Goal: Task Accomplishment & Management: Complete application form

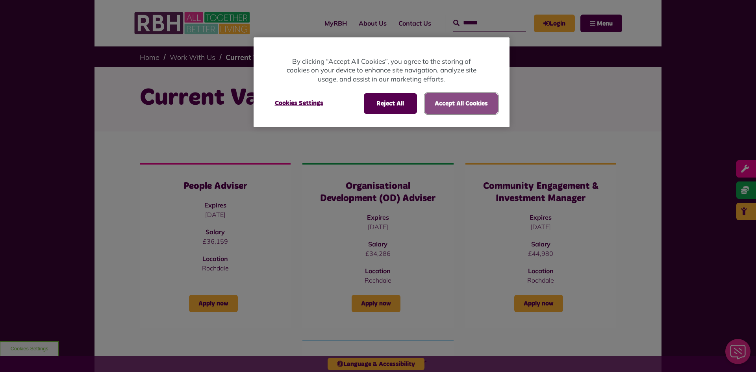
click at [450, 105] on button "Accept All Cookies" at bounding box center [461, 103] width 73 height 20
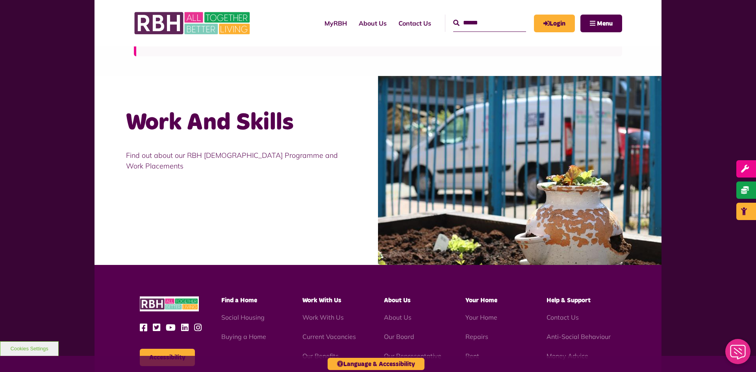
scroll to position [642, 0]
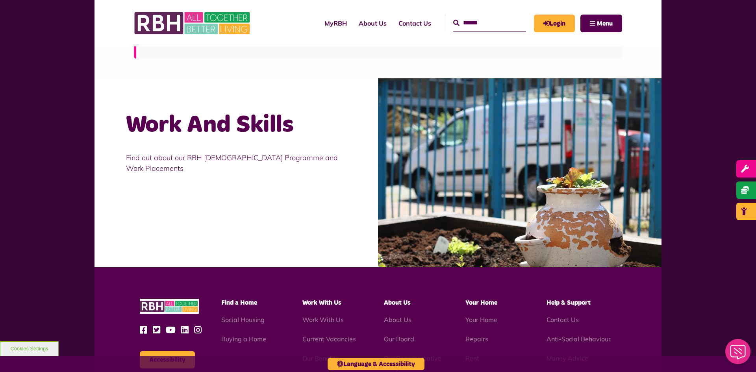
click at [274, 126] on h2 "Work And Skills" at bounding box center [236, 125] width 220 height 31
click at [250, 154] on p "Find out about our RBH Apprenticeship Programme and Work Placements" at bounding box center [236, 162] width 220 height 21
click at [250, 148] on div "Find out about our RBH Apprenticeship Programme and Work Placements" at bounding box center [236, 163] width 220 height 45
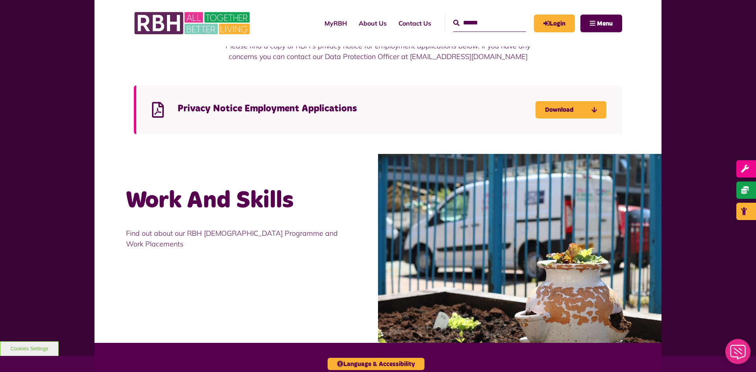
scroll to position [564, 0]
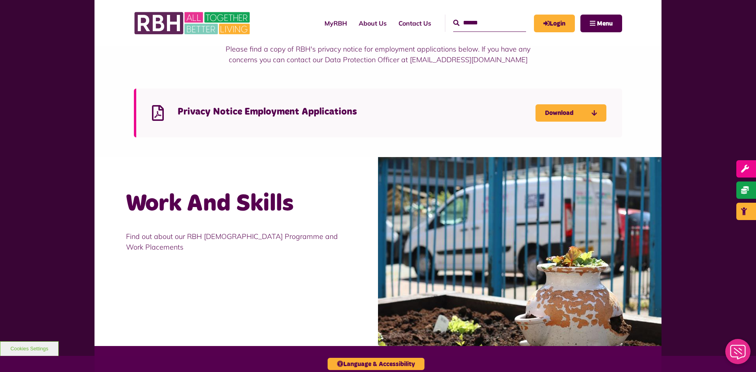
click at [211, 208] on h2 "Work And Skills" at bounding box center [236, 204] width 220 height 31
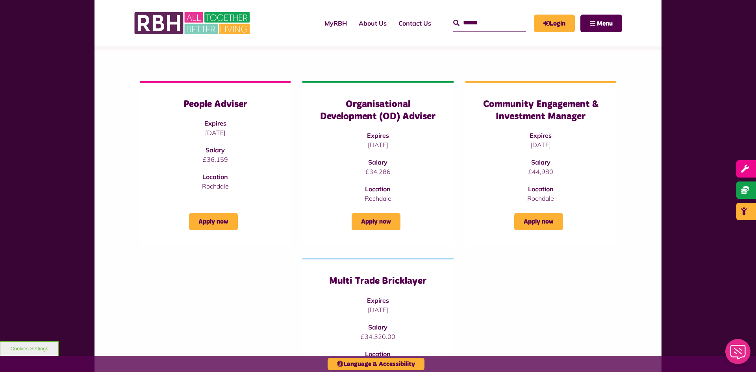
scroll to position [81, 0]
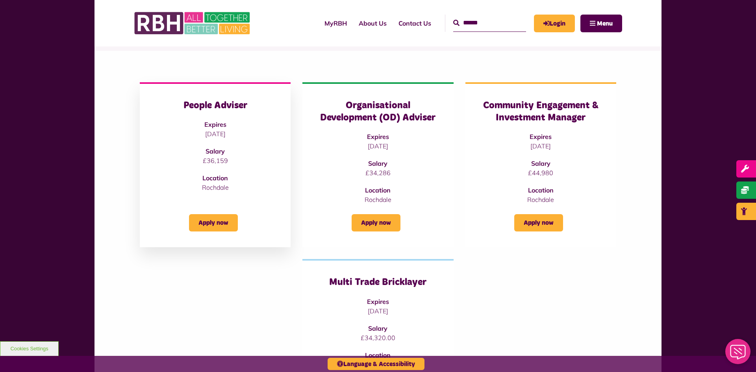
click at [224, 98] on div "People Adviser Expires 19/09/2025 Salary £36,159 Location Rochdale Apply now" at bounding box center [215, 164] width 151 height 165
click at [221, 107] on h3 "People Adviser" at bounding box center [214, 106] width 119 height 12
click at [200, 127] on div "People Adviser Expires 19/09/2025 Salary £36,159 Location Rochdale" at bounding box center [214, 146] width 119 height 93
click at [204, 227] on link "Apply now" at bounding box center [213, 222] width 49 height 17
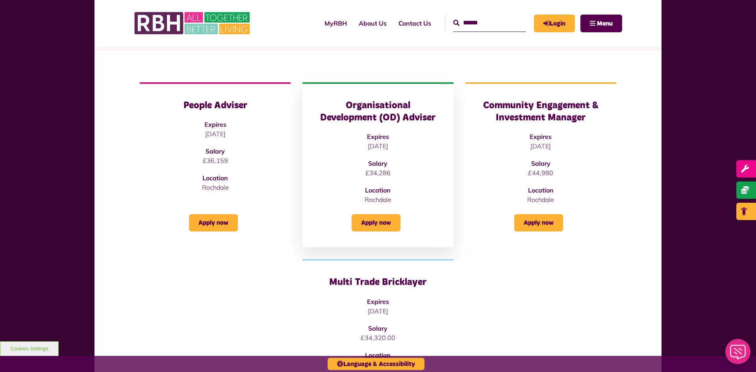
click at [395, 104] on h3 "Organisational Development (OD) Adviser" at bounding box center [377, 112] width 119 height 24
click at [367, 216] on link "Apply now" at bounding box center [376, 222] width 49 height 17
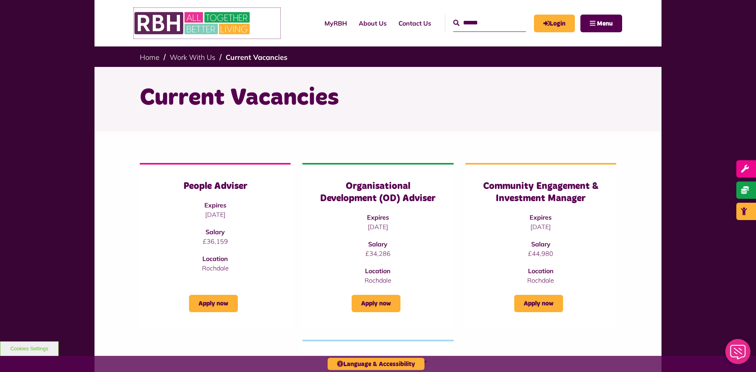
click at [200, 19] on img at bounding box center [193, 23] width 118 height 31
